Goal: Transaction & Acquisition: Obtain resource

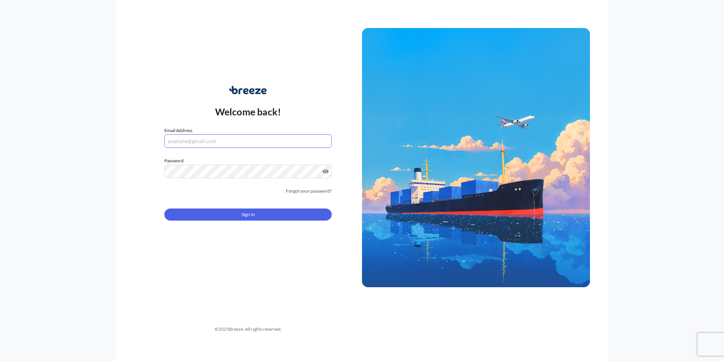
click at [181, 144] on input "Email Address" at bounding box center [247, 141] width 167 height 14
paste input "[EMAIL_ADDRESS][DOMAIN_NAME]"
type input "[EMAIL_ADDRESS][DOMAIN_NAME]"
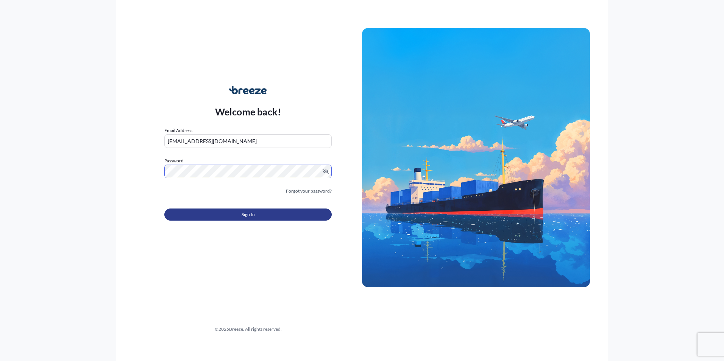
click at [252, 215] on span "Sign In" at bounding box center [247, 215] width 13 height 8
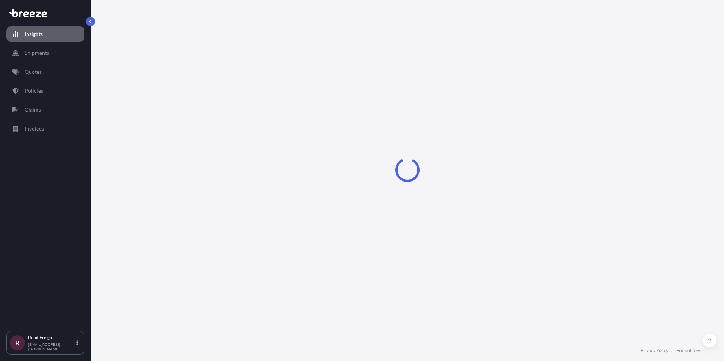
select select "2025"
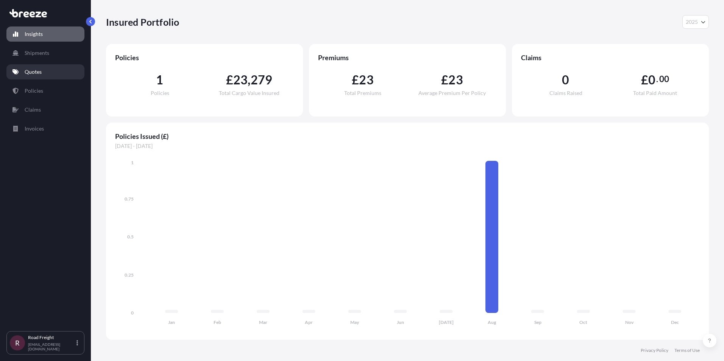
click at [37, 71] on p "Quotes" at bounding box center [33, 72] width 17 height 8
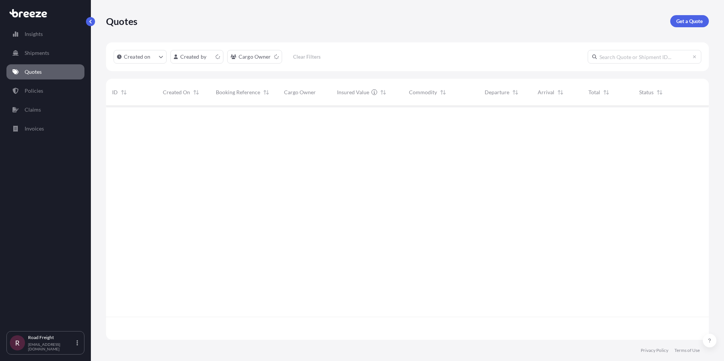
scroll to position [232, 597]
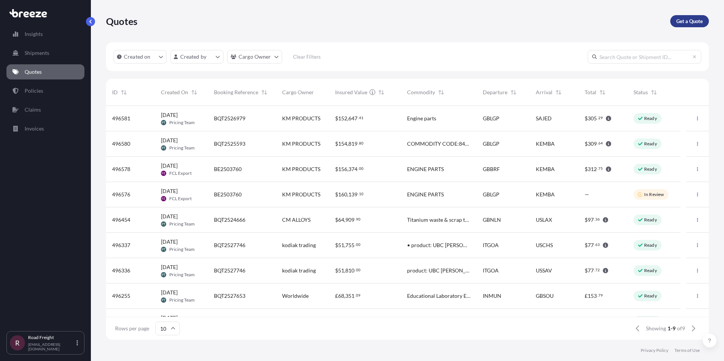
click at [692, 20] on p "Get a Quote" at bounding box center [689, 21] width 26 height 8
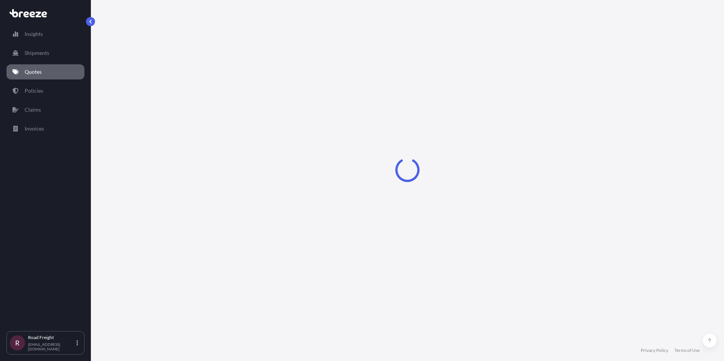
select select "Sea"
select select "1"
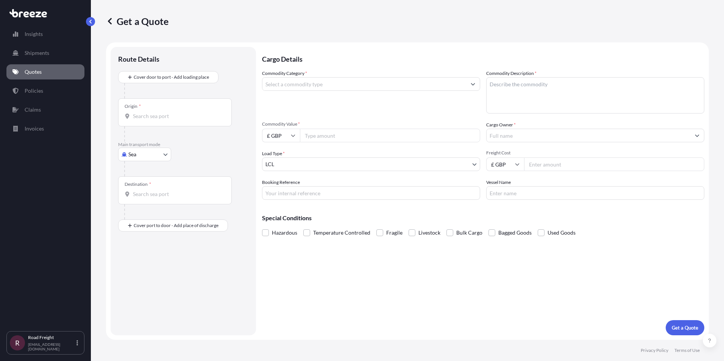
click at [160, 115] on input "Origin *" at bounding box center [177, 116] width 89 height 8
type input "HUBUD - [GEOGRAPHIC_DATA], [GEOGRAPHIC_DATA]"
click at [163, 159] on body "1 option available. Insights Shipments Quotes Policies Claims Invoices R Road F…" at bounding box center [362, 180] width 724 height 361
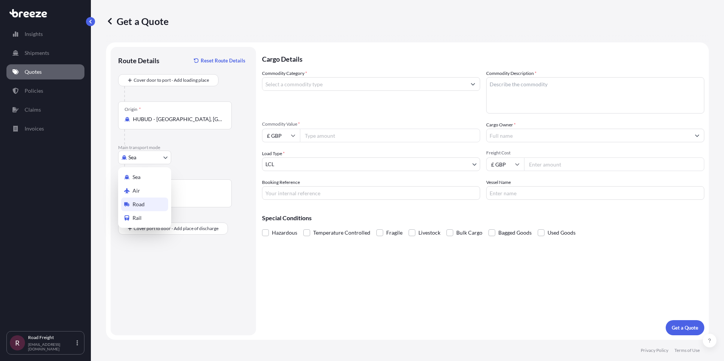
click at [140, 206] on span "Road" at bounding box center [138, 205] width 12 height 8
select select "Road"
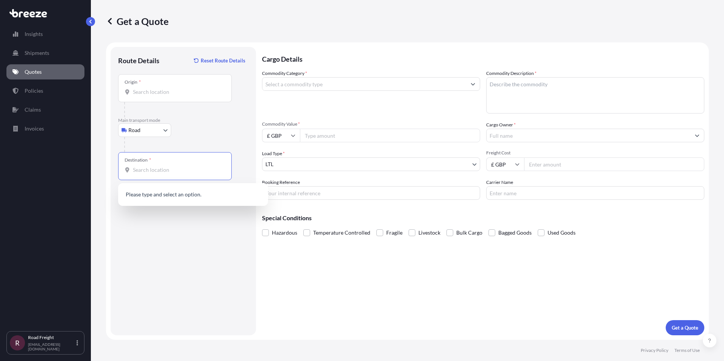
click at [150, 172] on input "Destination *" at bounding box center [177, 170] width 89 height 8
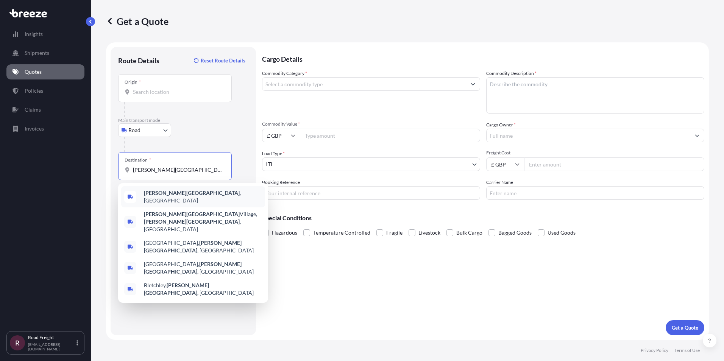
click at [184, 199] on span "[PERSON_NAME] , [GEOGRAPHIC_DATA]" at bounding box center [203, 196] width 118 height 15
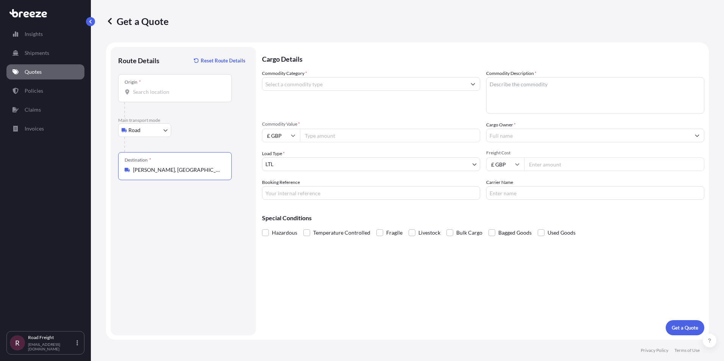
type input "[PERSON_NAME], [GEOGRAPHIC_DATA]"
click at [350, 83] on input "Commodity Category *" at bounding box center [364, 84] width 204 height 14
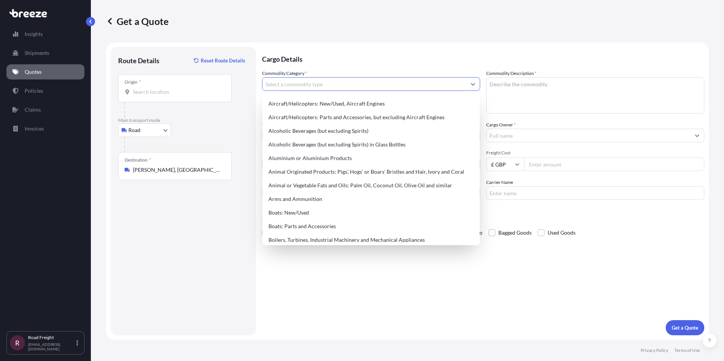
click at [296, 84] on input "Commodity Category *" at bounding box center [364, 84] width 204 height 14
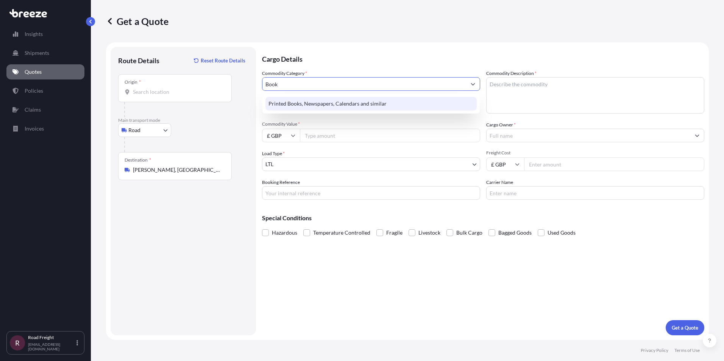
click at [344, 101] on div "Printed Books, Newspapers, Calendars and similar" at bounding box center [370, 104] width 211 height 14
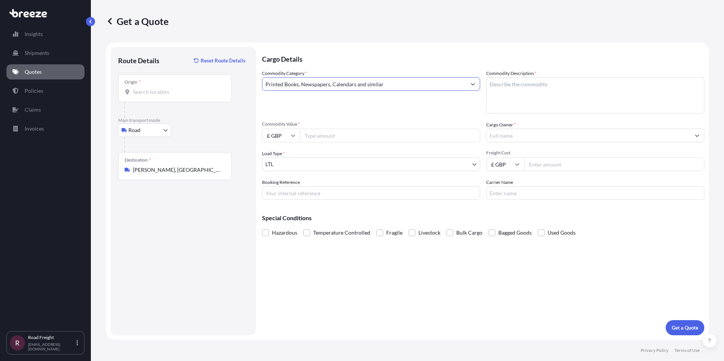
type input "Printed Books, Newspapers, Calendars and similar"
click at [523, 81] on textarea "Commodity Description *" at bounding box center [595, 95] width 218 height 36
drag, startPoint x: 523, startPoint y: 81, endPoint x: 485, endPoint y: 81, distance: 37.8
click at [485, 81] on div "Commodity Category * Printed Books, Newspapers, Calendars and similar Commodity…" at bounding box center [483, 135] width 442 height 130
type textarea "Literature"
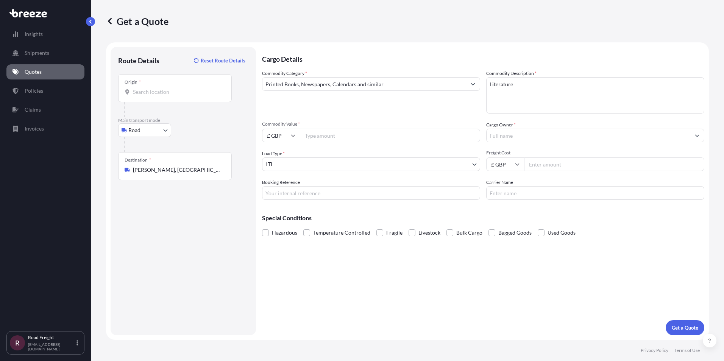
click at [335, 134] on input "Commodity Value *" at bounding box center [390, 136] width 180 height 14
type input "13020"
click at [528, 135] on input "Cargo Owner *" at bounding box center [588, 136] width 204 height 14
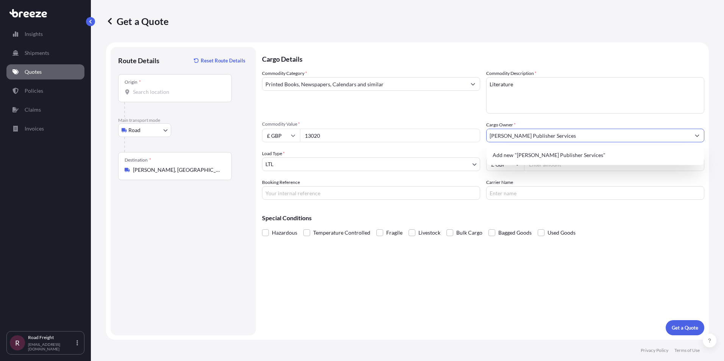
click at [568, 138] on input "[PERSON_NAME] Publisher Services" at bounding box center [588, 136] width 204 height 14
click at [544, 159] on span "Add new "[PERSON_NAME] Publisher Services"" at bounding box center [548, 155] width 113 height 8
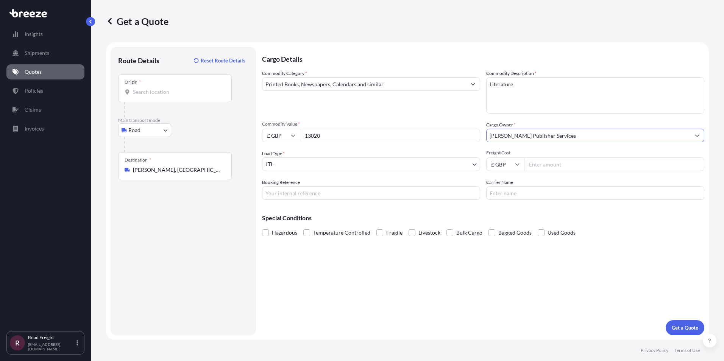
type input "[PERSON_NAME] Publisher Services"
click at [576, 163] on input "Freight Cost" at bounding box center [614, 164] width 180 height 14
type input "310"
click at [364, 197] on input "Booking Reference" at bounding box center [371, 193] width 218 height 14
click at [315, 196] on input "Booking Reference" at bounding box center [371, 193] width 218 height 14
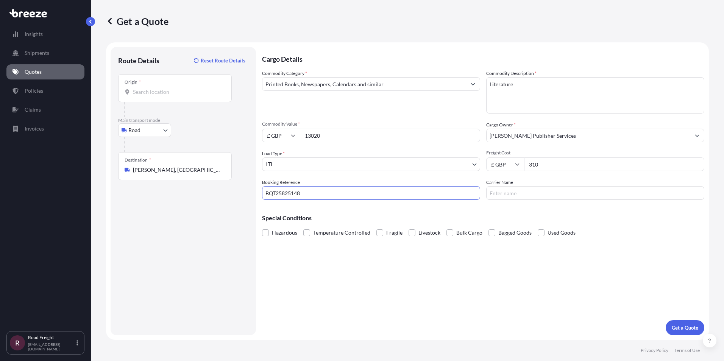
drag, startPoint x: 281, startPoint y: 192, endPoint x: 294, endPoint y: 197, distance: 13.6
click at [281, 192] on input "BQT25825148" at bounding box center [371, 193] width 218 height 14
type input "BQT2528148"
click at [506, 194] on input "Carrier Name" at bounding box center [595, 193] width 218 height 14
type input "Simarco"
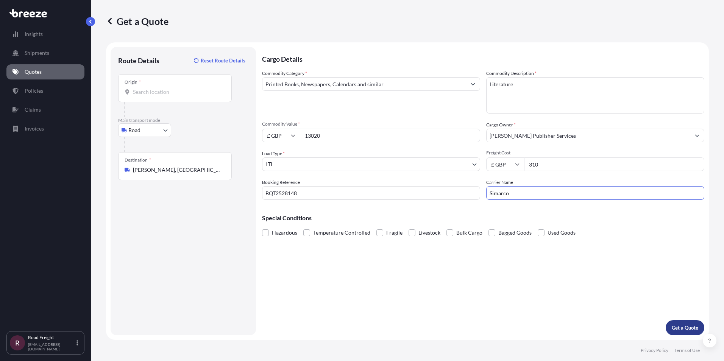
click at [685, 327] on p "Get a Quote" at bounding box center [684, 328] width 26 height 8
click at [153, 88] on div "Origin *" at bounding box center [175, 88] width 114 height 28
click at [153, 88] on input "Origin * Please select an origin" at bounding box center [177, 92] width 89 height 8
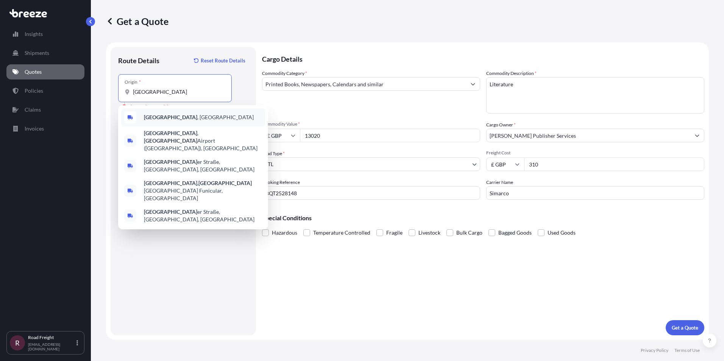
click at [165, 118] on b "[GEOGRAPHIC_DATA]" at bounding box center [170, 117] width 53 height 6
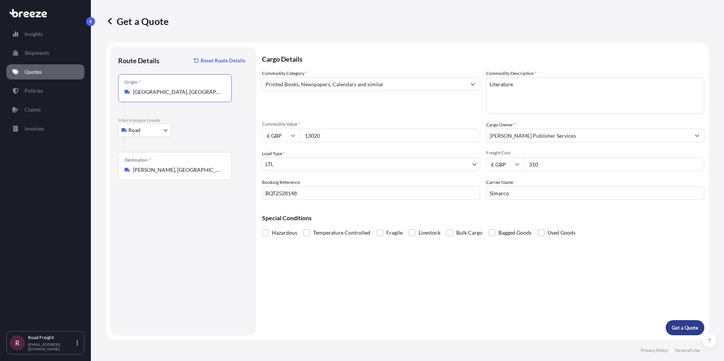
type input "[GEOGRAPHIC_DATA], [GEOGRAPHIC_DATA]"
click at [691, 327] on p "Get a Quote" at bounding box center [684, 328] width 26 height 8
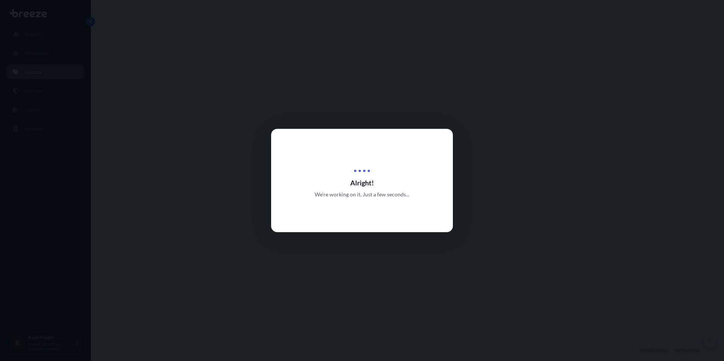
select select "Road"
select select "1"
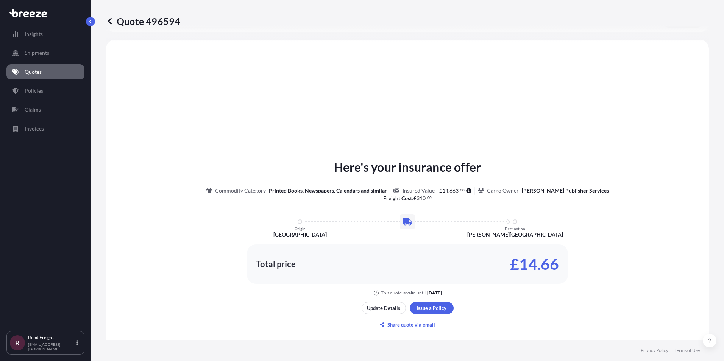
scroll to position [228, 0]
